Goal: Task Accomplishment & Management: Use online tool/utility

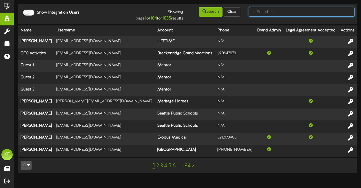
click at [287, 16] on input "text" at bounding box center [302, 12] width 106 height 10
type input "jena"
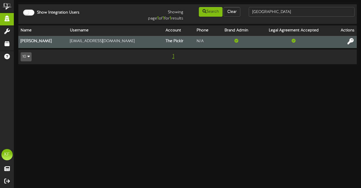
click at [350, 42] on icon at bounding box center [351, 41] width 6 height 6
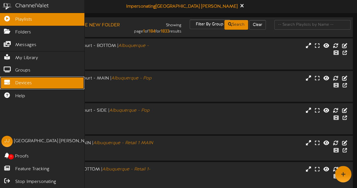
click at [0, 79] on icon at bounding box center [7, 81] width 14 height 4
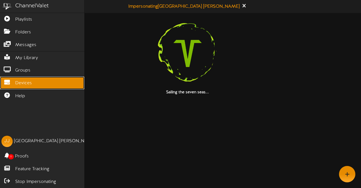
click at [13, 79] on icon at bounding box center [7, 81] width 14 height 4
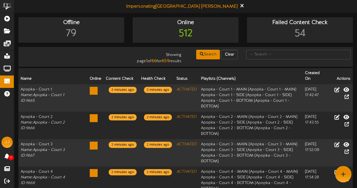
click at [280, 49] on div at bounding box center [298, 54] width 113 height 11
click at [271, 58] on input "text" at bounding box center [298, 55] width 104 height 10
type input "centereach"
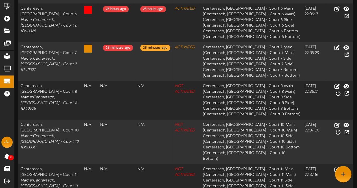
scroll to position [254, 0]
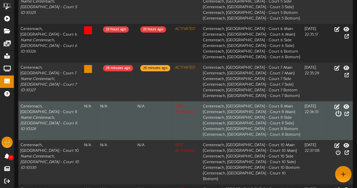
click at [341, 110] on icon at bounding box center [338, 113] width 6 height 6
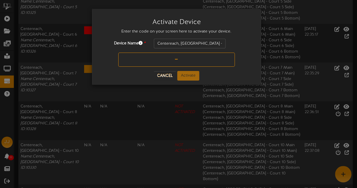
click at [172, 59] on input "text" at bounding box center [176, 60] width 117 height 14
click at [172, 59] on input "W(RT7X" at bounding box center [176, 60] width 117 height 14
type input "W9RT7X"
click at [187, 76] on button "Activate" at bounding box center [188, 76] width 22 height 10
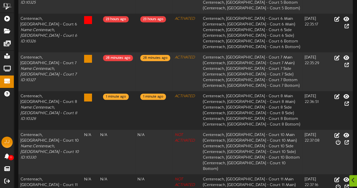
scroll to position [300, 0]
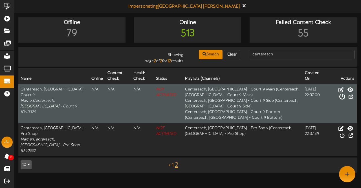
click at [346, 93] on icon at bounding box center [342, 96] width 6 height 6
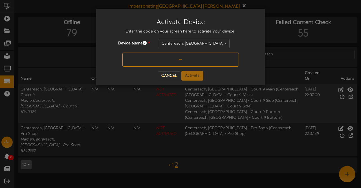
click at [187, 57] on input "text" at bounding box center [181, 60] width 117 height 14
type input "NG4VGF"
click at [191, 79] on button "Activate" at bounding box center [193, 76] width 22 height 10
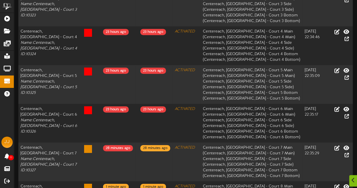
scroll to position [176, 0]
